Goal: Task Accomplishment & Management: Use online tool/utility

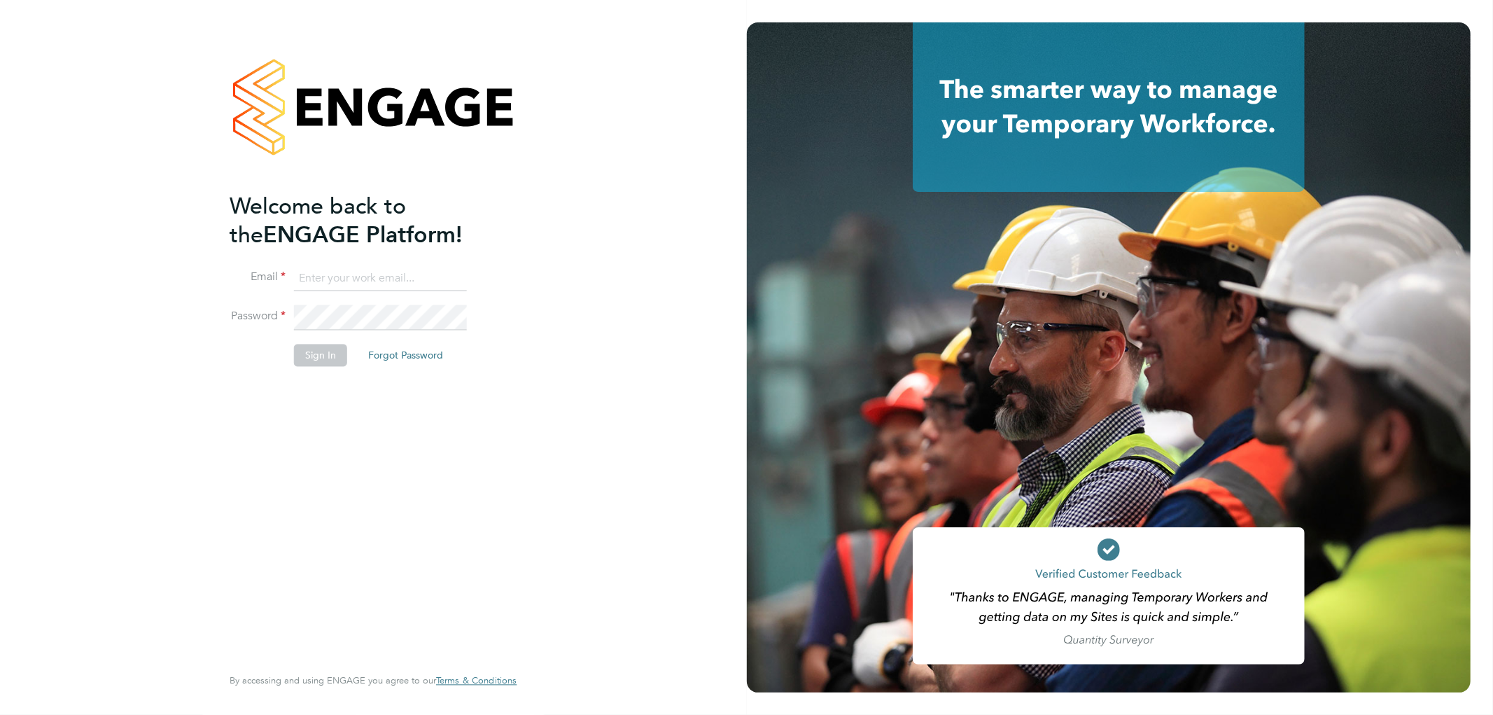
type input "wates@alliance-msp.co.uk"
click at [316, 351] on button "Sign In" at bounding box center [320, 355] width 53 height 22
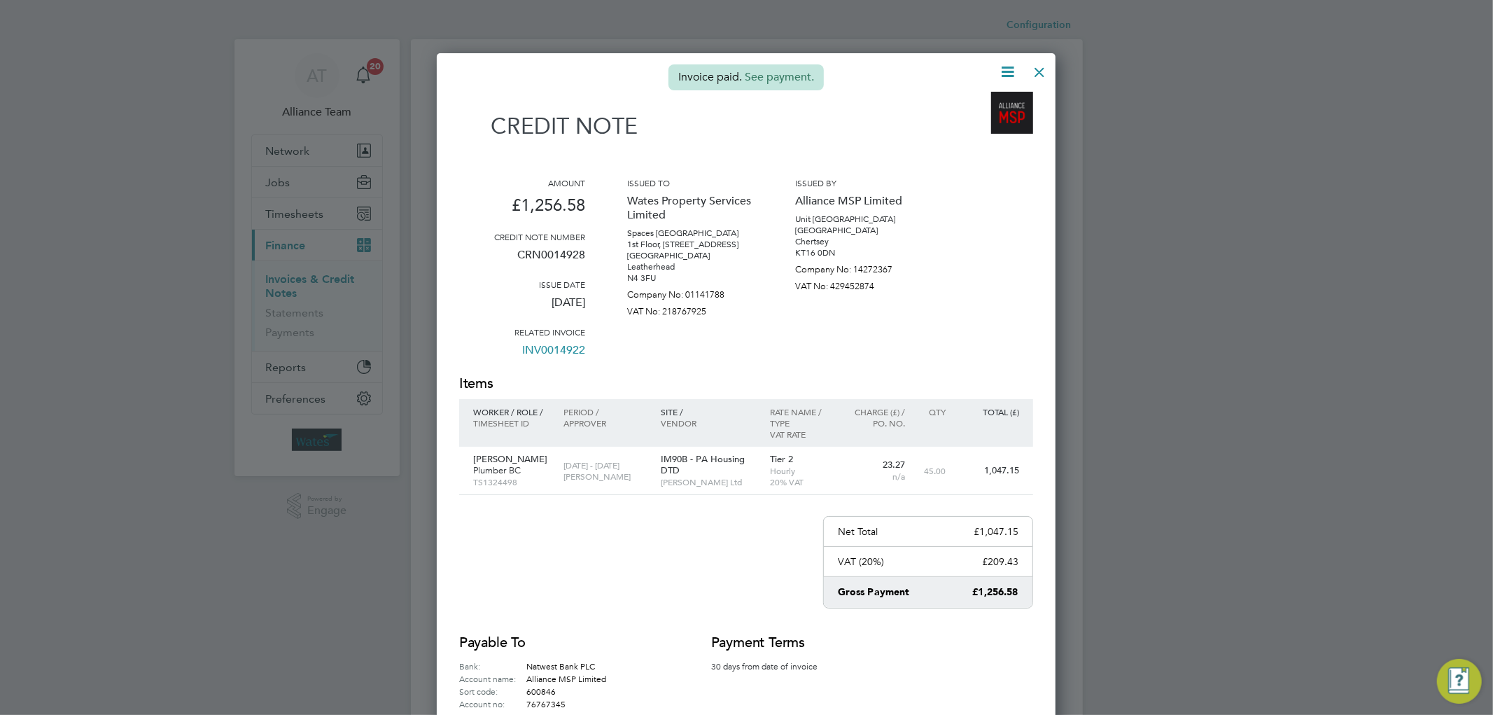
click at [1034, 71] on div at bounding box center [1039, 68] width 25 height 25
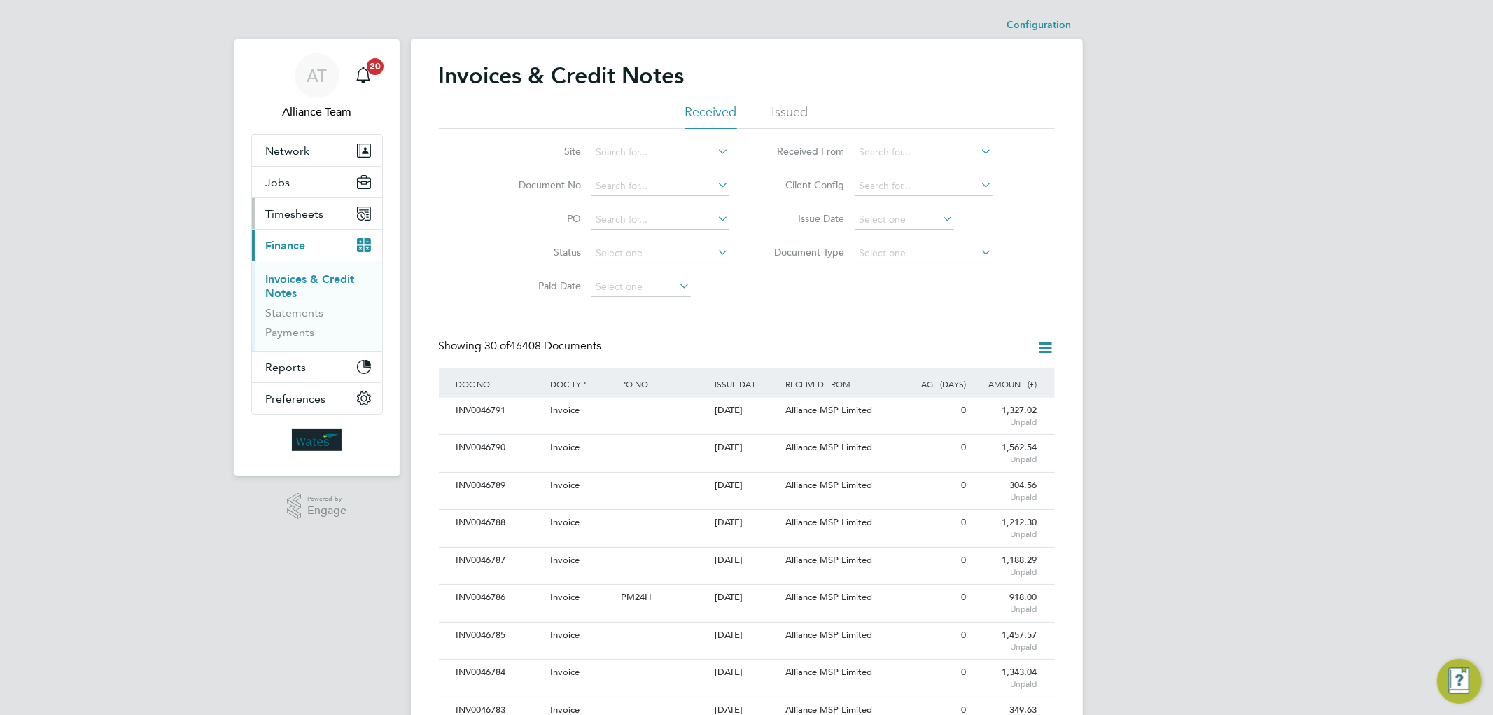
click at [299, 214] on span "Timesheets" at bounding box center [295, 213] width 58 height 13
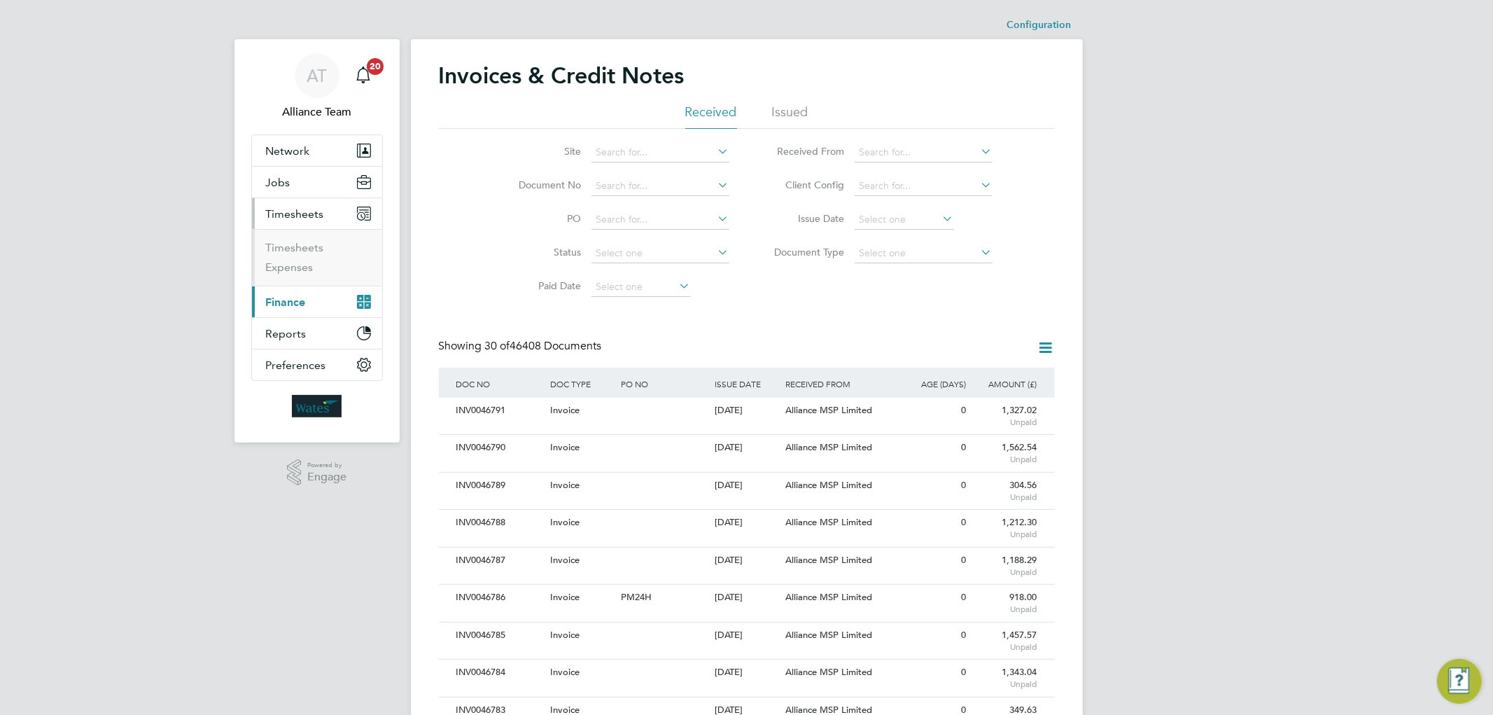
click at [291, 300] on span "Finance" at bounding box center [286, 301] width 40 height 13
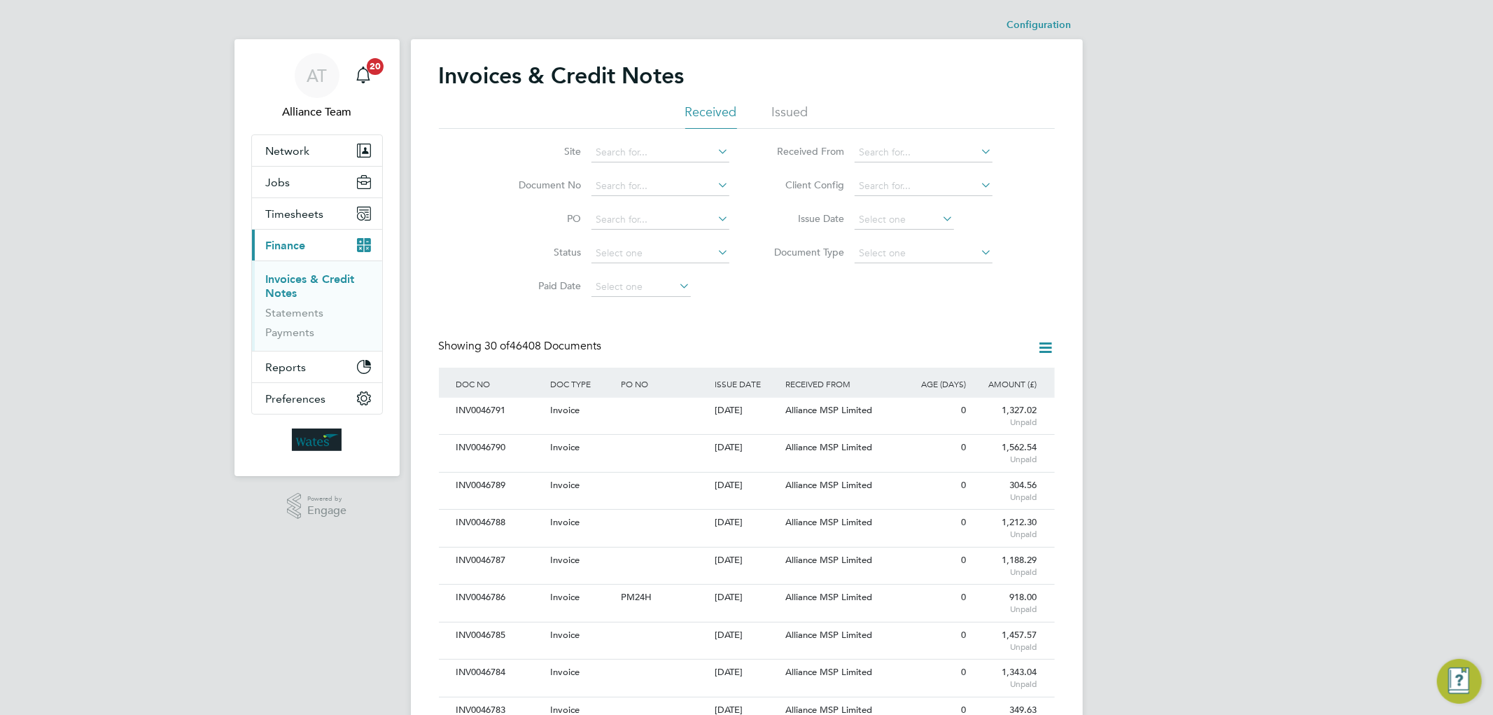
click at [292, 286] on link "Invoices & Credit Notes" at bounding box center [310, 285] width 89 height 27
click at [638, 215] on input at bounding box center [660, 220] width 138 height 20
click at [603, 165] on li "Site" at bounding box center [615, 153] width 263 height 34
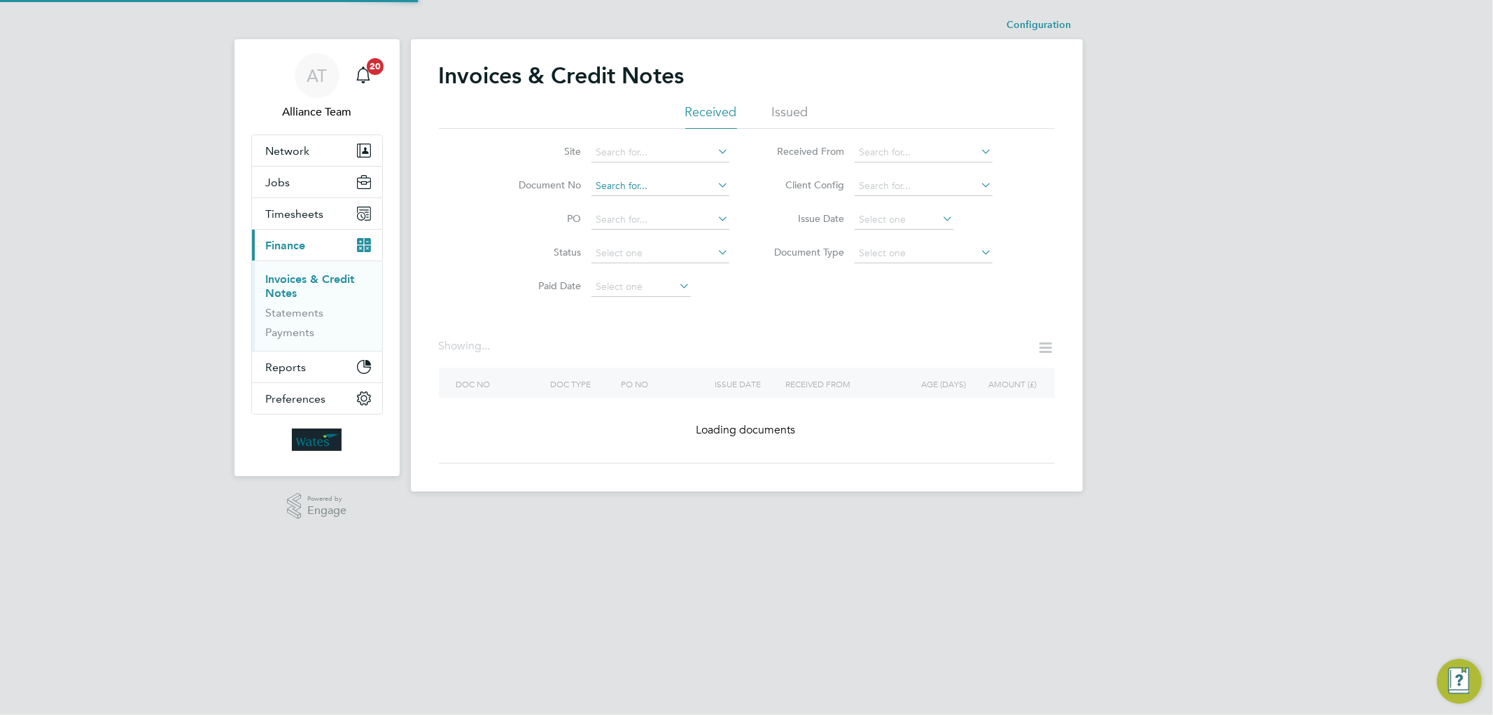
click at [611, 178] on input at bounding box center [660, 186] width 138 height 20
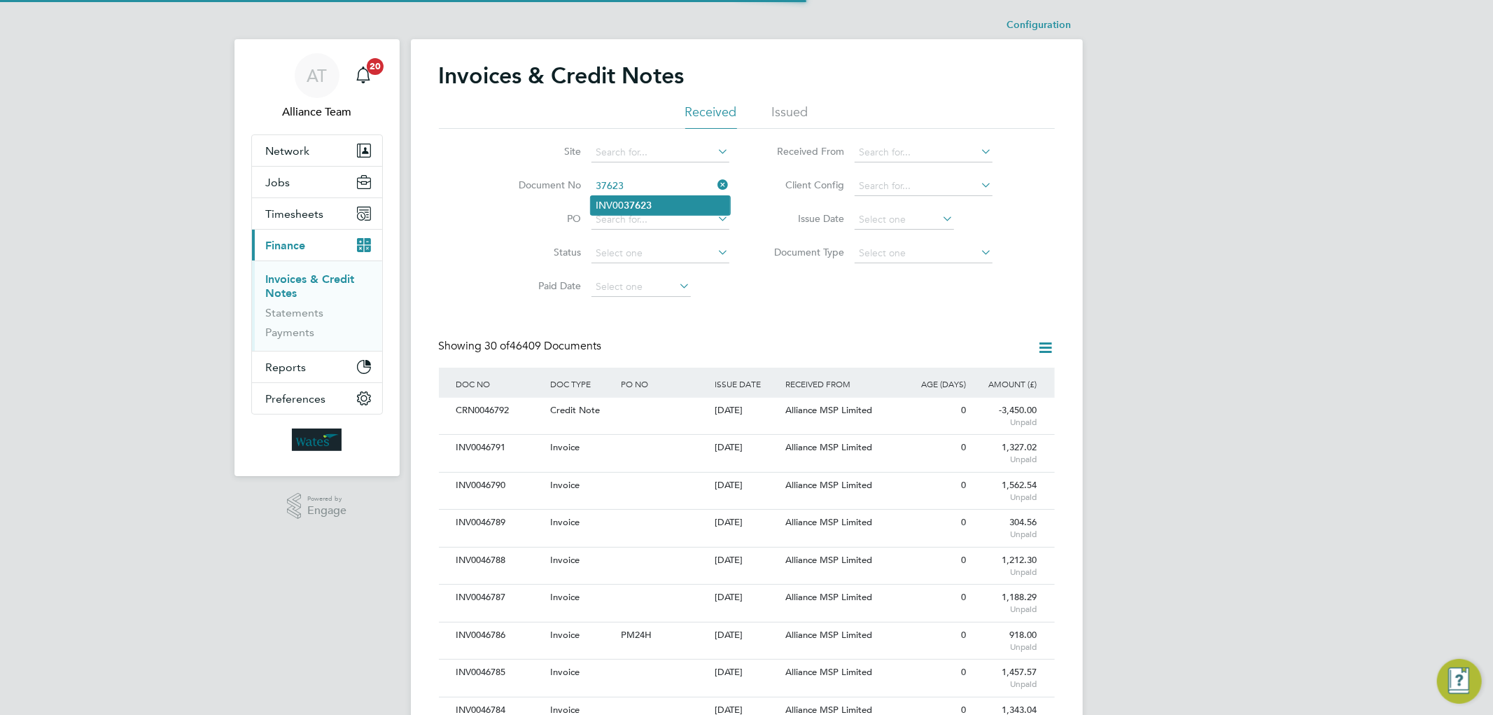
click at [666, 204] on li "INV00 37623" at bounding box center [660, 205] width 139 height 19
type input "INV0037623"
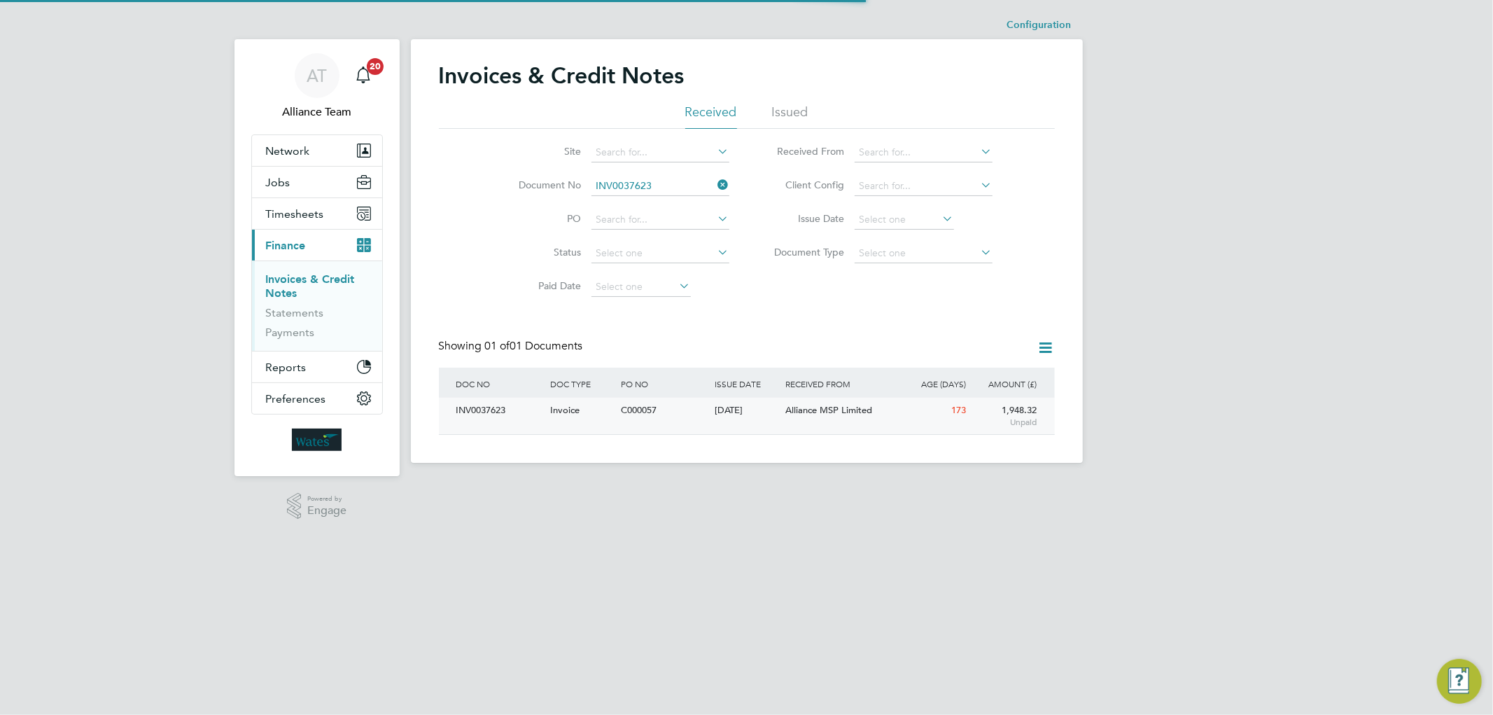
click at [821, 407] on span "Alliance MSP Limited" at bounding box center [828, 410] width 87 height 12
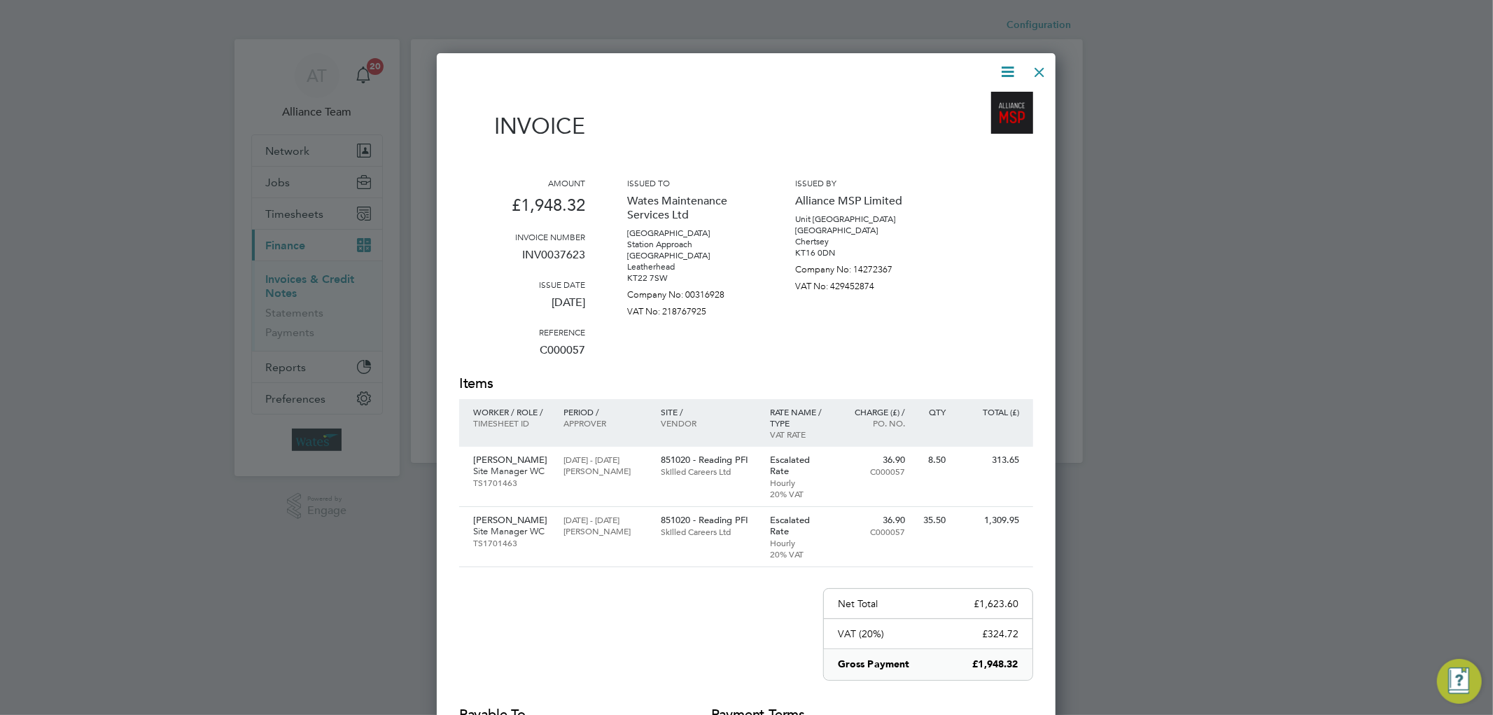
click at [1016, 66] on icon at bounding box center [1007, 71] width 17 height 17
click at [947, 148] on li "Pay invoice" at bounding box center [964, 144] width 97 height 20
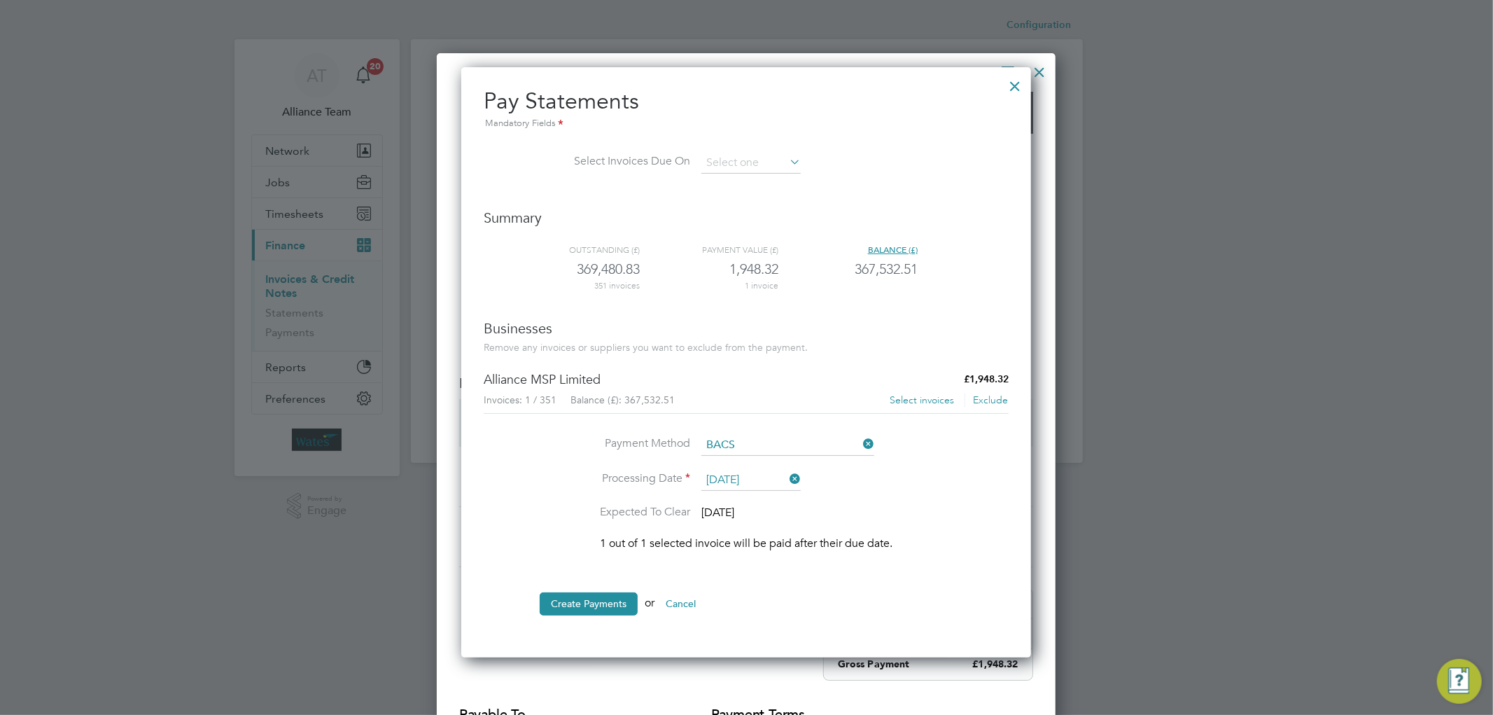
click at [915, 398] on button "Select invoices" at bounding box center [922, 400] width 66 height 14
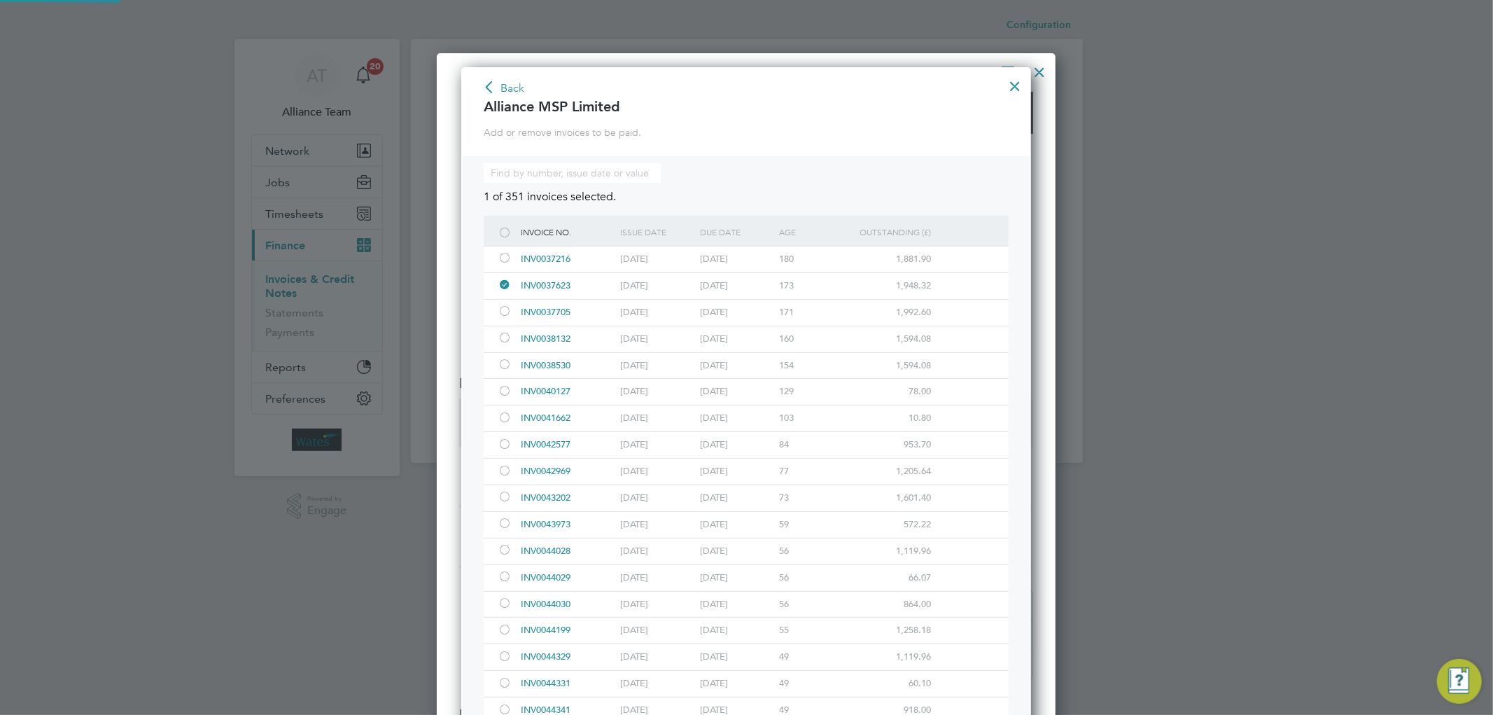
scroll to position [9543, 570]
click at [501, 369] on div at bounding box center [505, 365] width 14 height 10
click at [503, 342] on div at bounding box center [505, 339] width 14 height 10
click at [501, 316] on div at bounding box center [505, 312] width 14 height 10
click at [504, 255] on div at bounding box center [505, 259] width 14 height 10
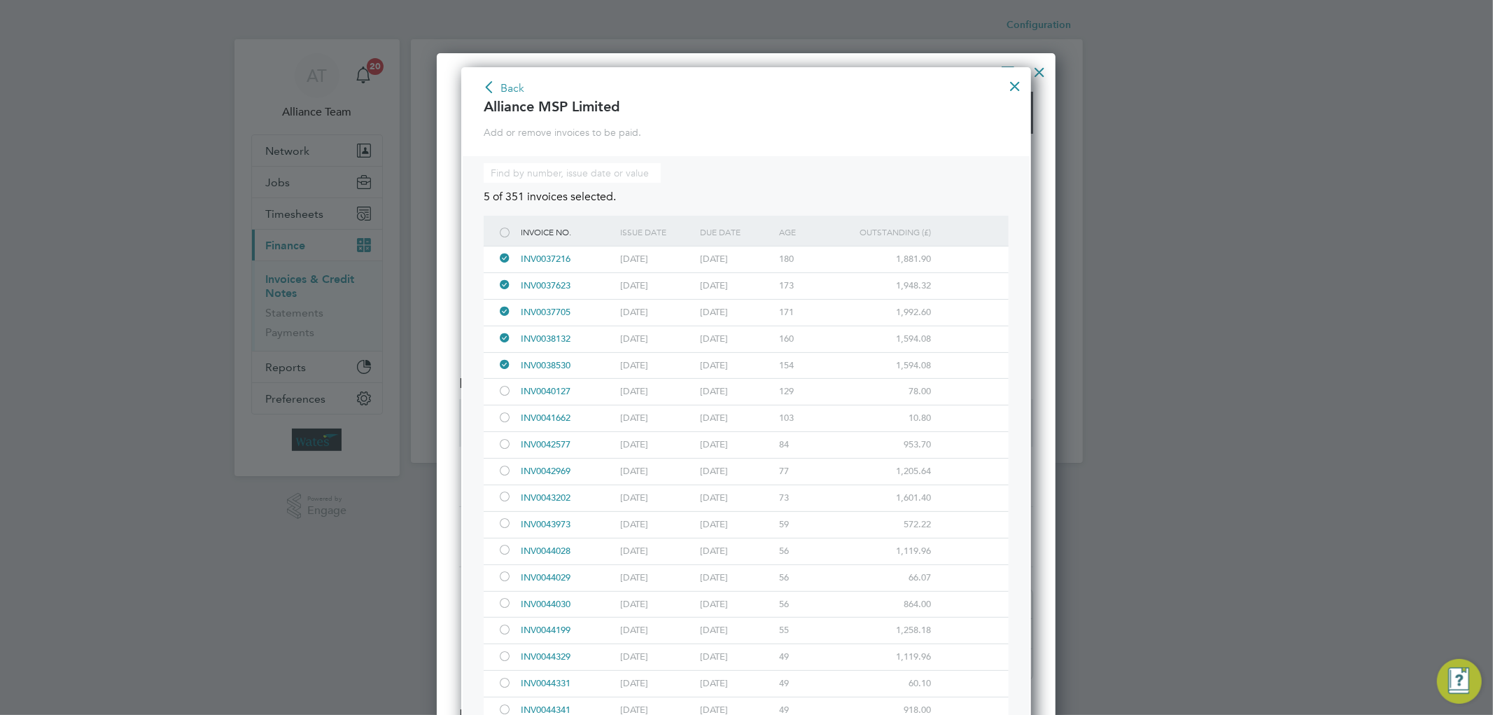
click at [507, 98] on button "Back" at bounding box center [503, 89] width 43 height 22
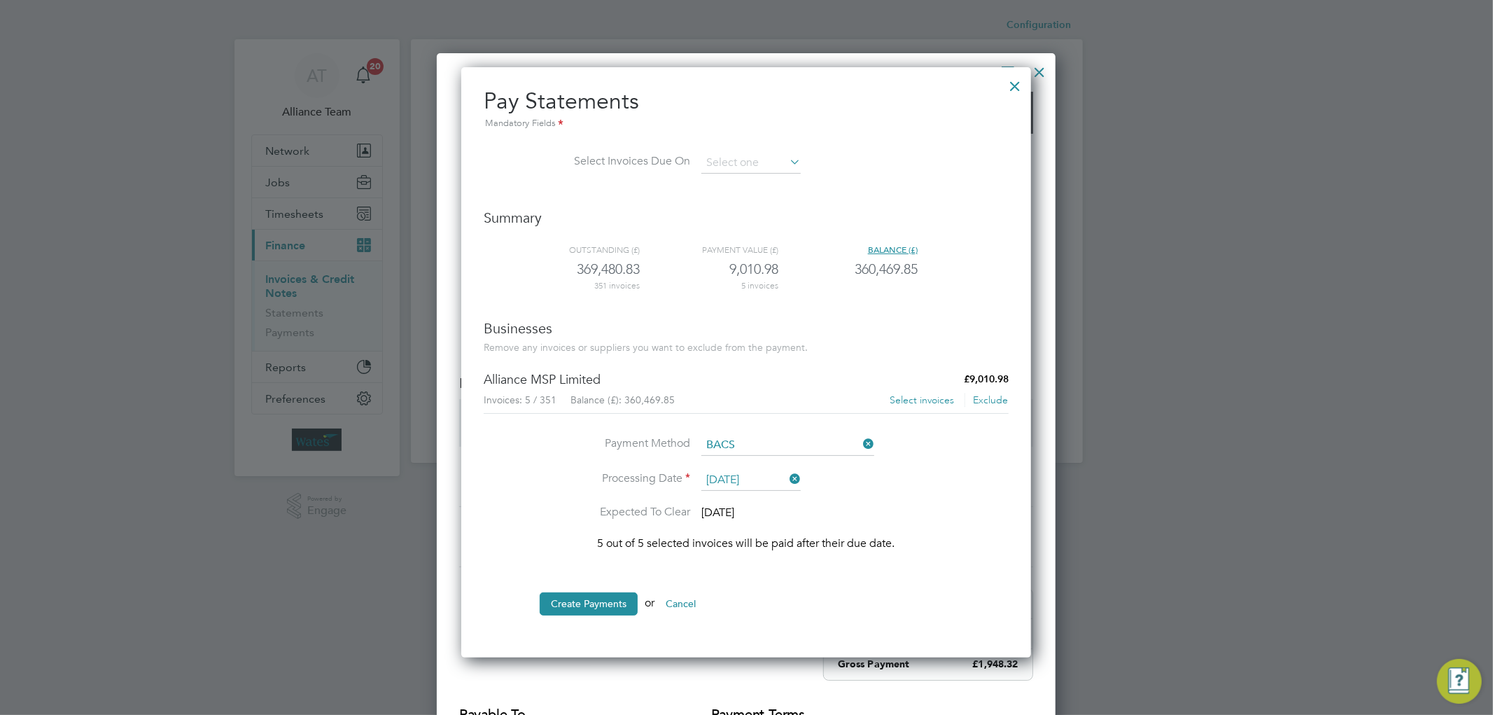
scroll to position [7, 8]
click at [582, 594] on button "Create Payments" at bounding box center [589, 603] width 98 height 22
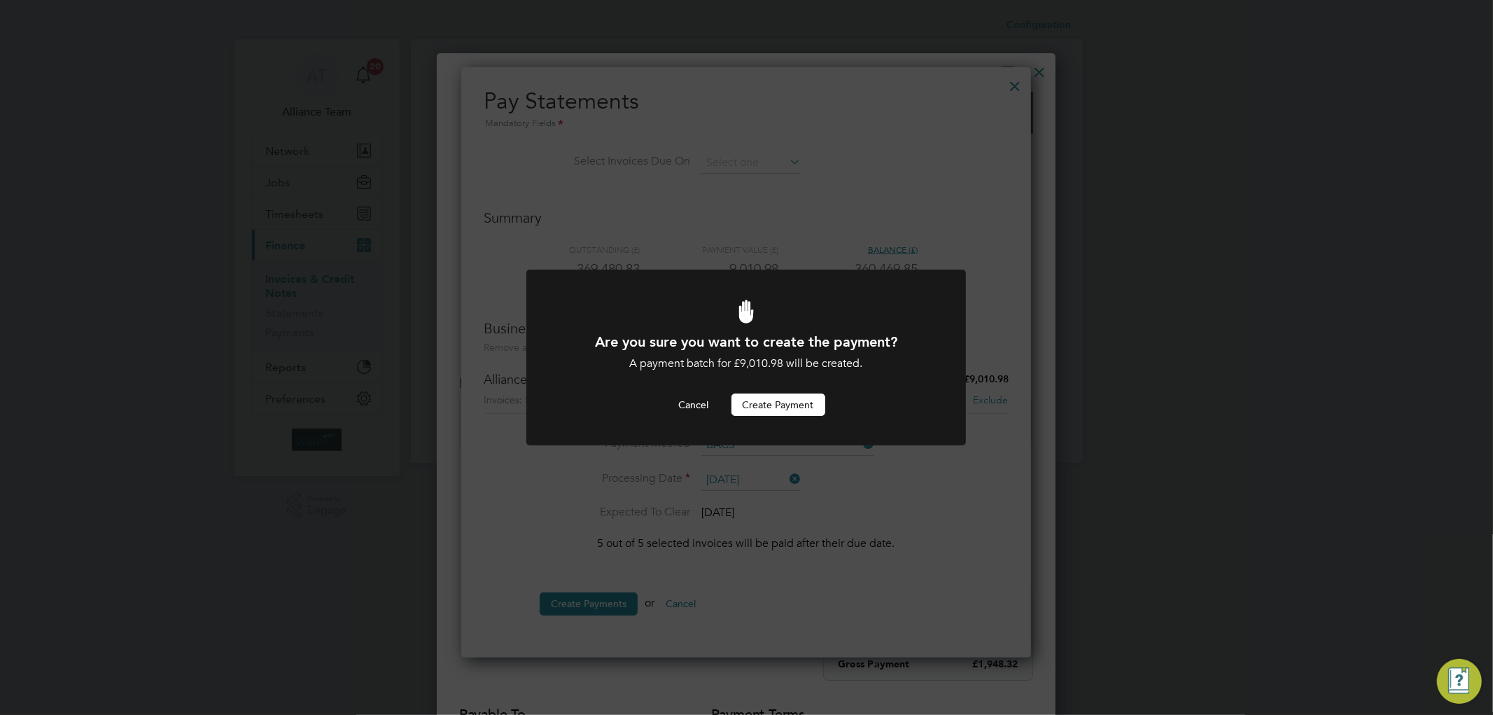
click at [810, 402] on button "Create Payment" at bounding box center [778, 404] width 94 height 22
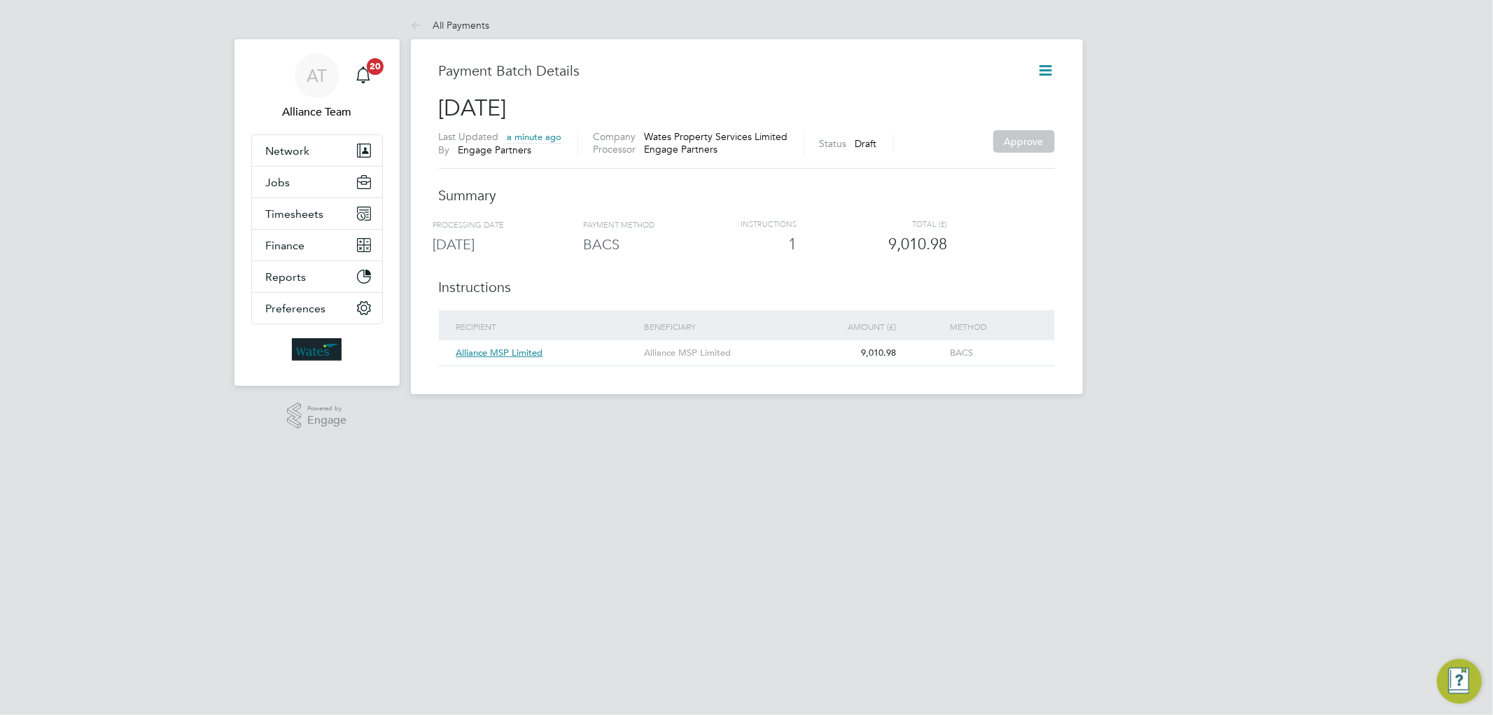
click at [1054, 66] on icon at bounding box center [1045, 70] width 17 height 17
click at [960, 126] on li "Request approval" at bounding box center [978, 123] width 148 height 20
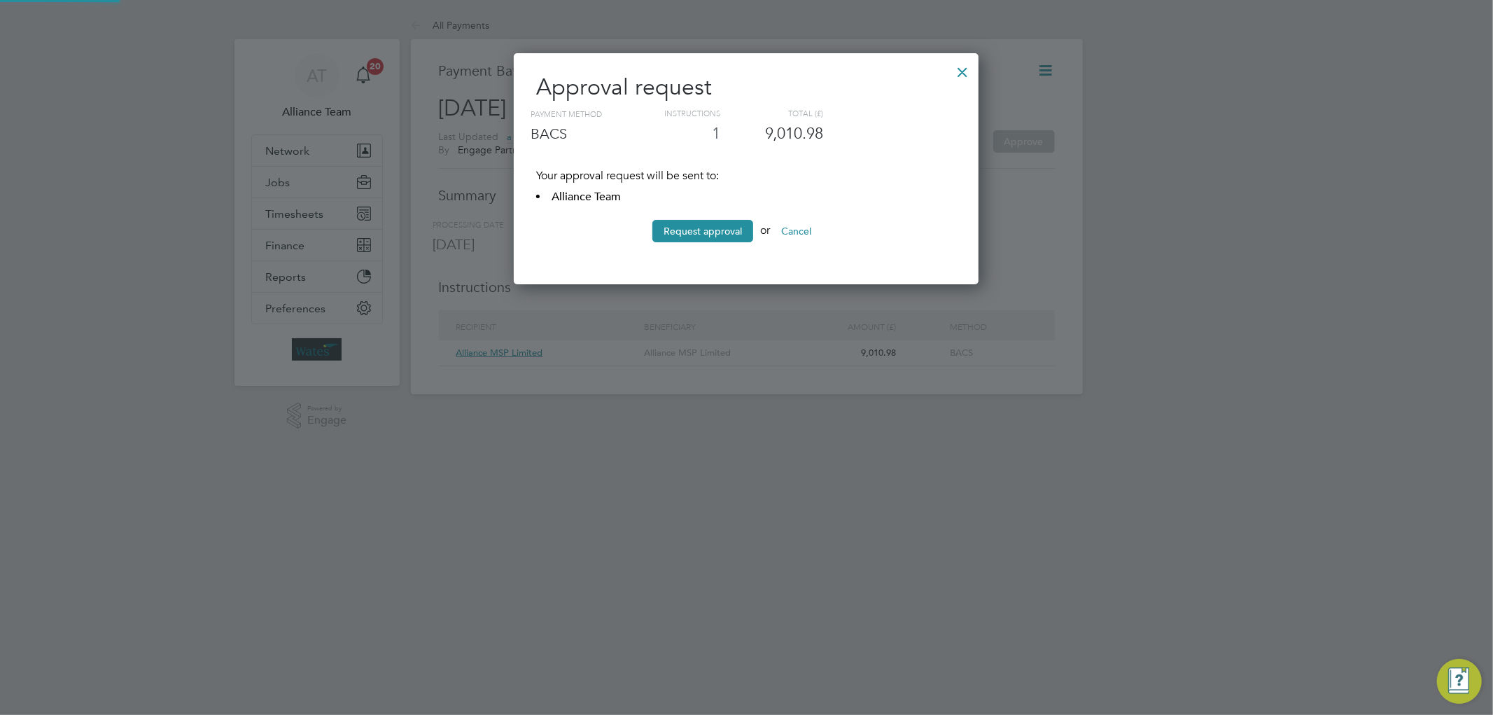
scroll to position [232, 465]
drag, startPoint x: 728, startPoint y: 236, endPoint x: 708, endPoint y: 241, distance: 20.2
click at [715, 239] on button "Request approval" at bounding box center [702, 231] width 101 height 22
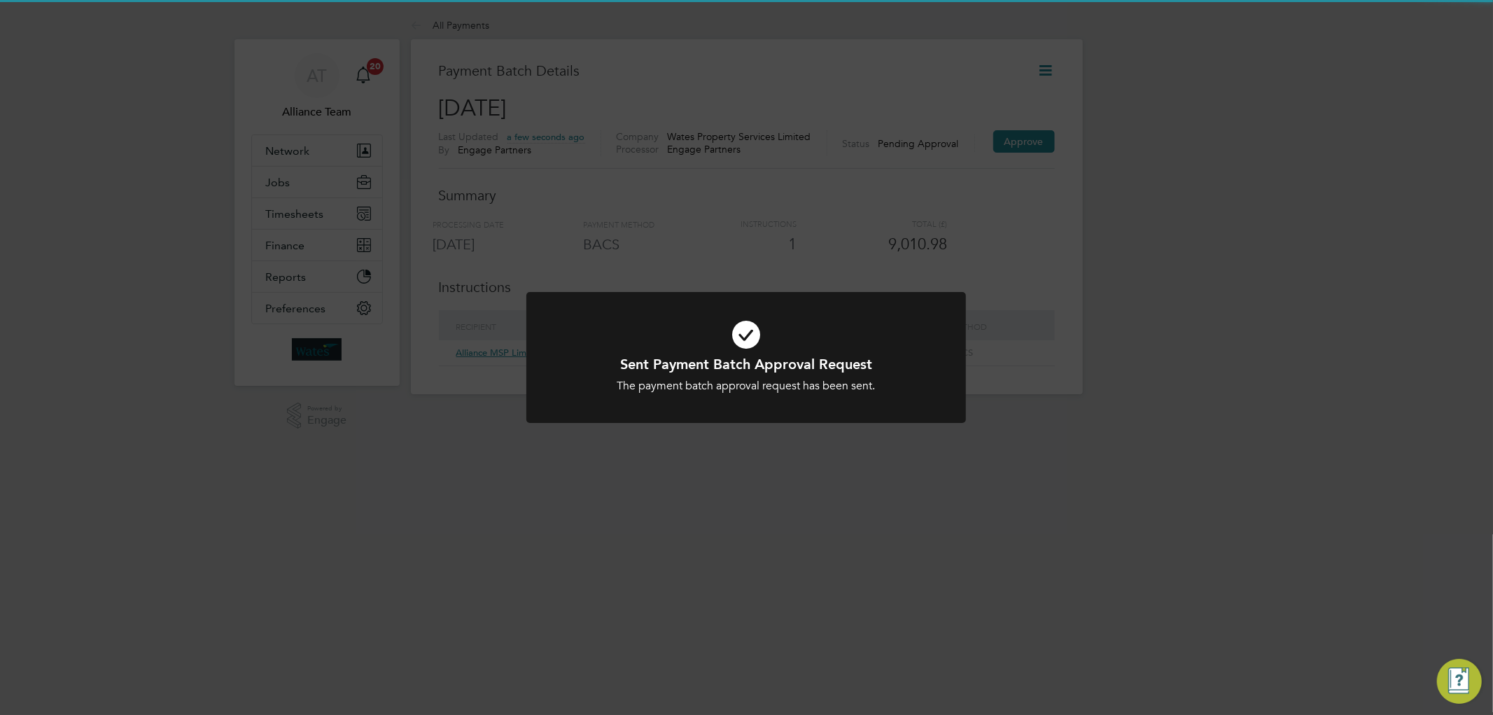
click at [941, 213] on div "Sent Payment Batch Approval Request The payment batch approval request has been…" at bounding box center [746, 357] width 1493 height 715
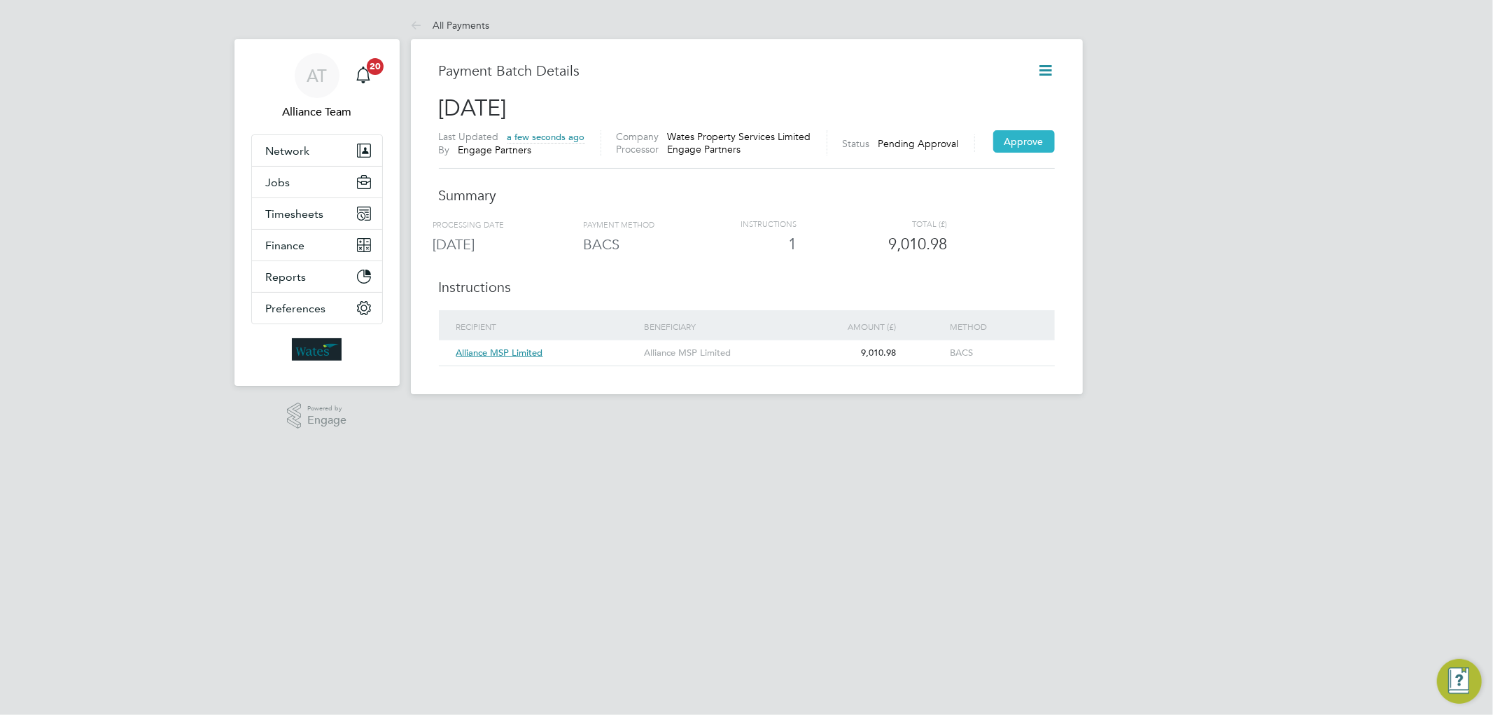
click at [1011, 140] on button "Approve" at bounding box center [1024, 141] width 62 height 22
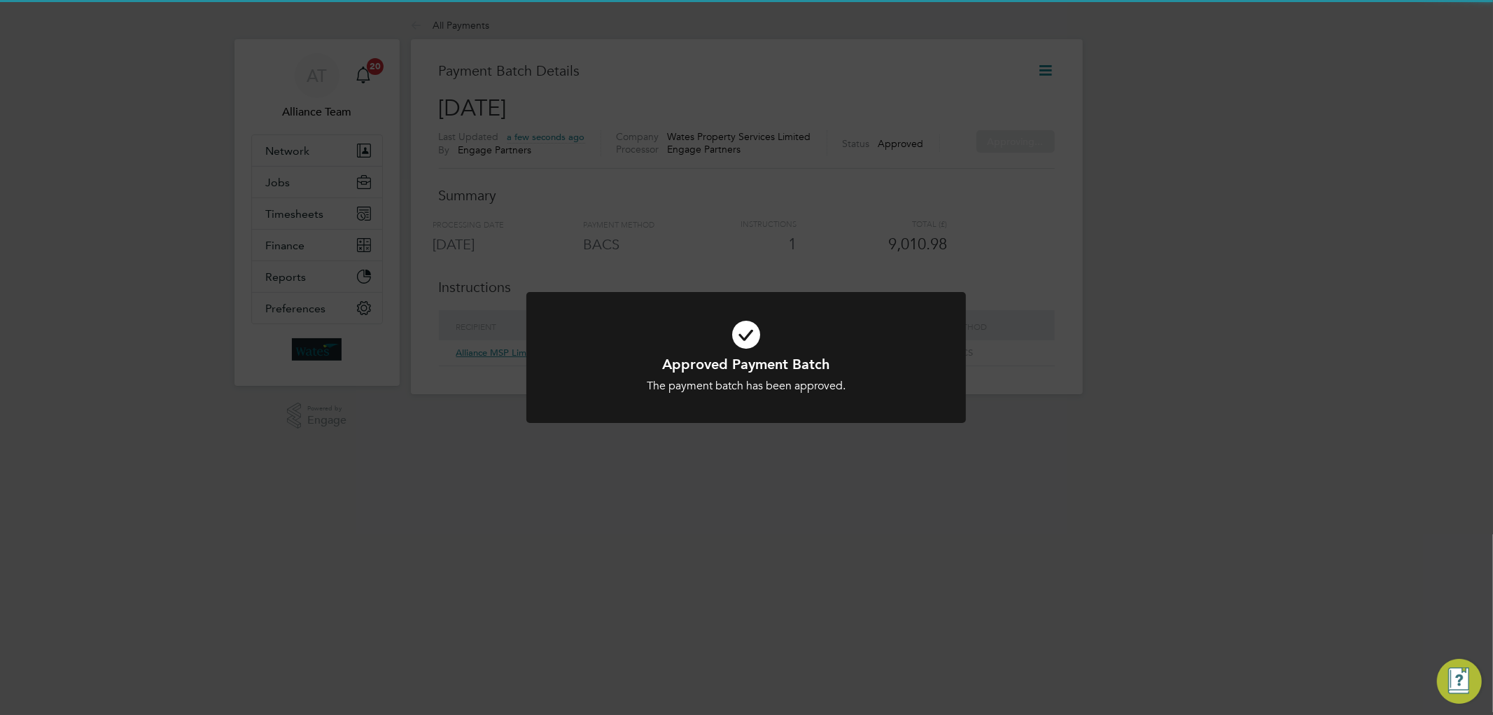
click at [732, 266] on div "Approved Payment Batch The payment batch has been approved. Cancel Okay" at bounding box center [746, 357] width 1493 height 715
